Goal: Transaction & Acquisition: Purchase product/service

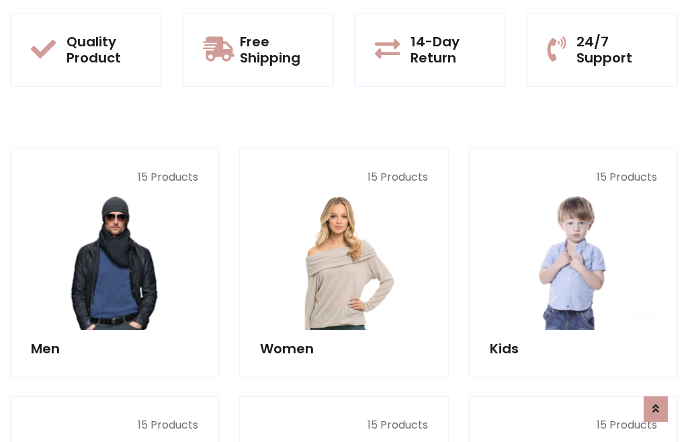
scroll to position [1094, 0]
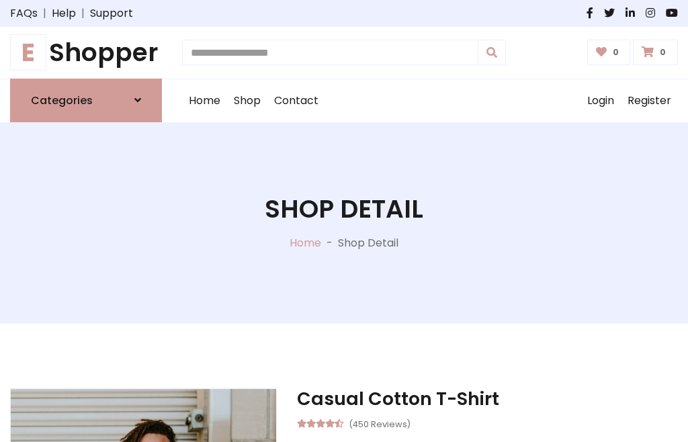
click at [86, 52] on h1 "E Shopper" at bounding box center [86, 53] width 152 height 30
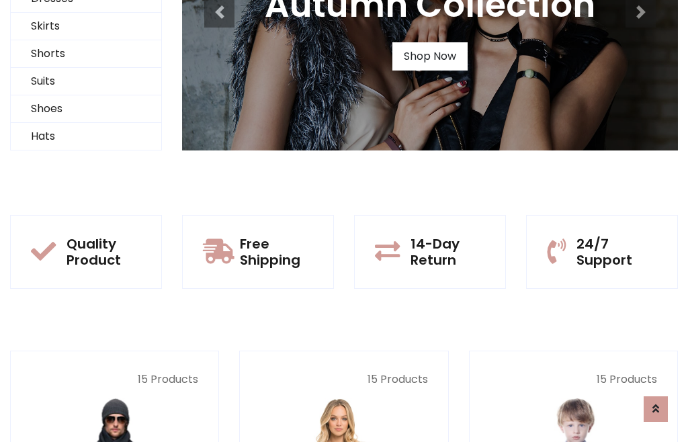
scroll to position [130, 0]
